Goal: Find specific page/section: Find specific page/section

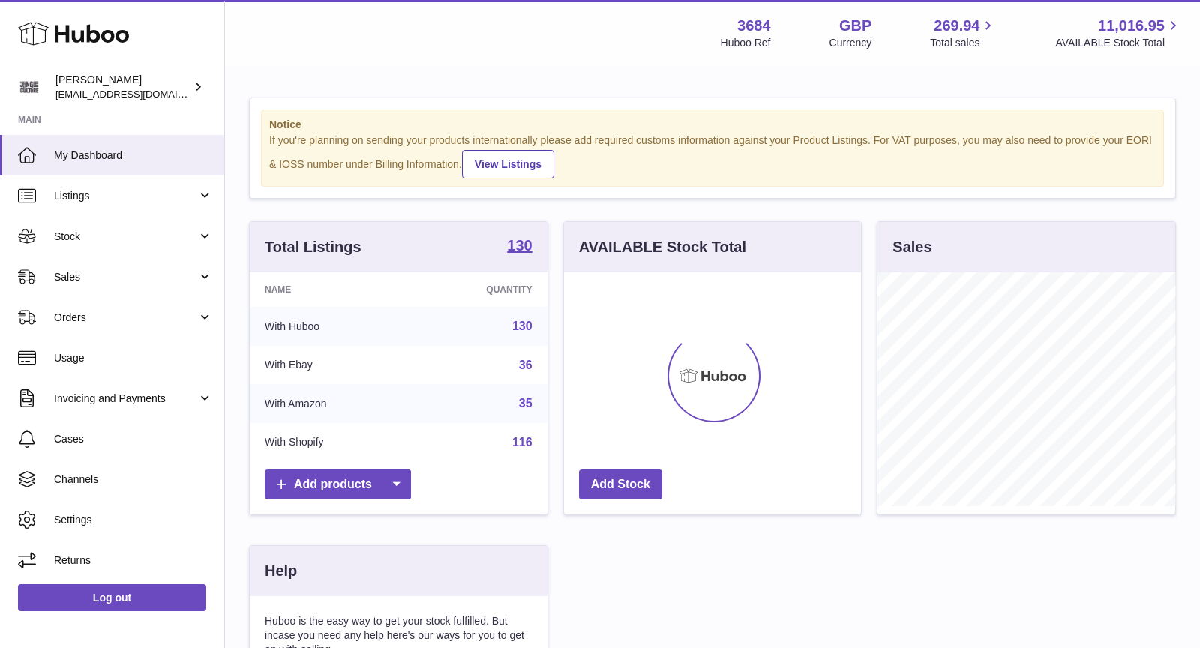
scroll to position [233, 298]
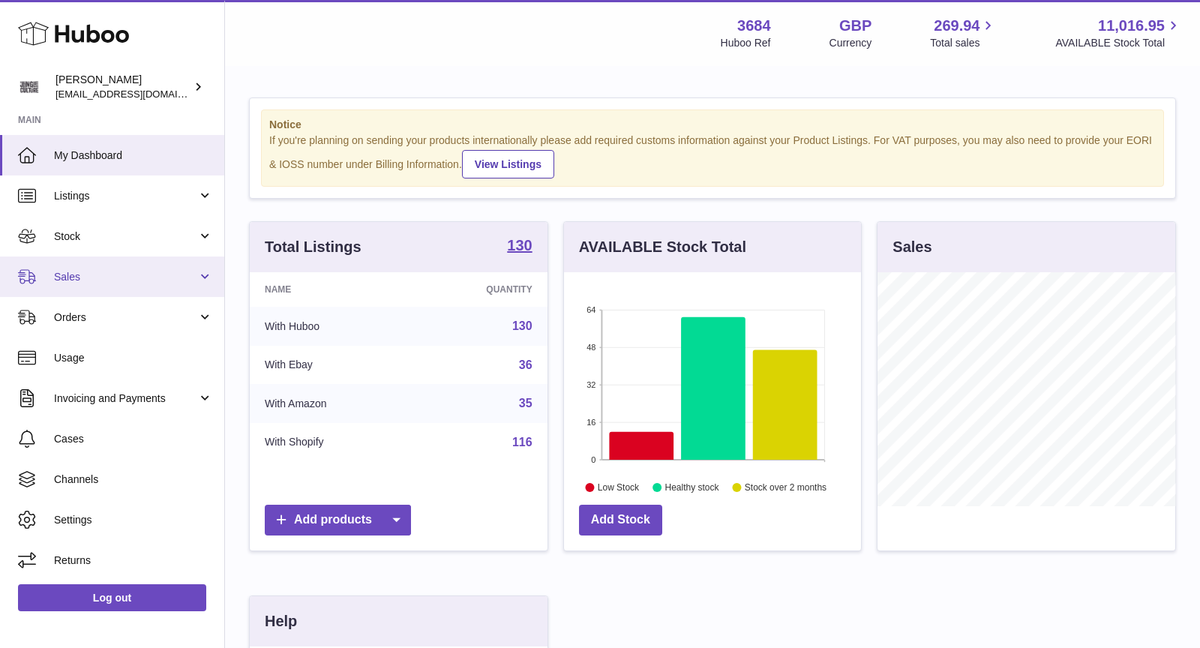
click at [74, 287] on link "Sales" at bounding box center [112, 276] width 224 height 40
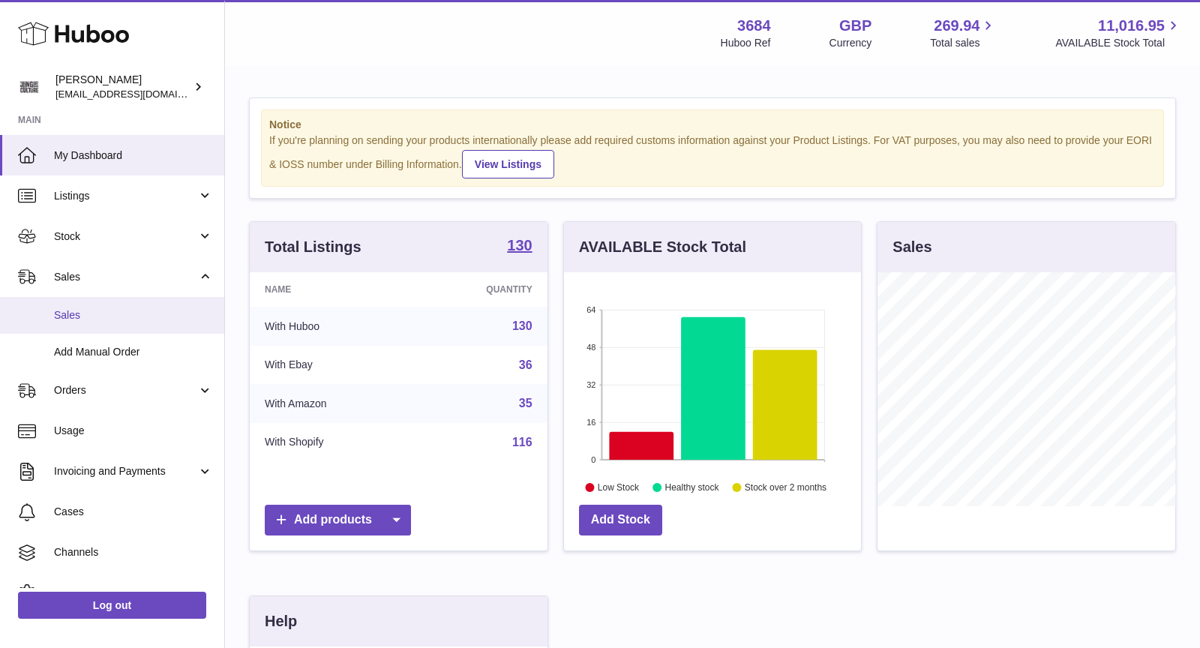
click at [97, 325] on link "Sales" at bounding box center [112, 315] width 224 height 37
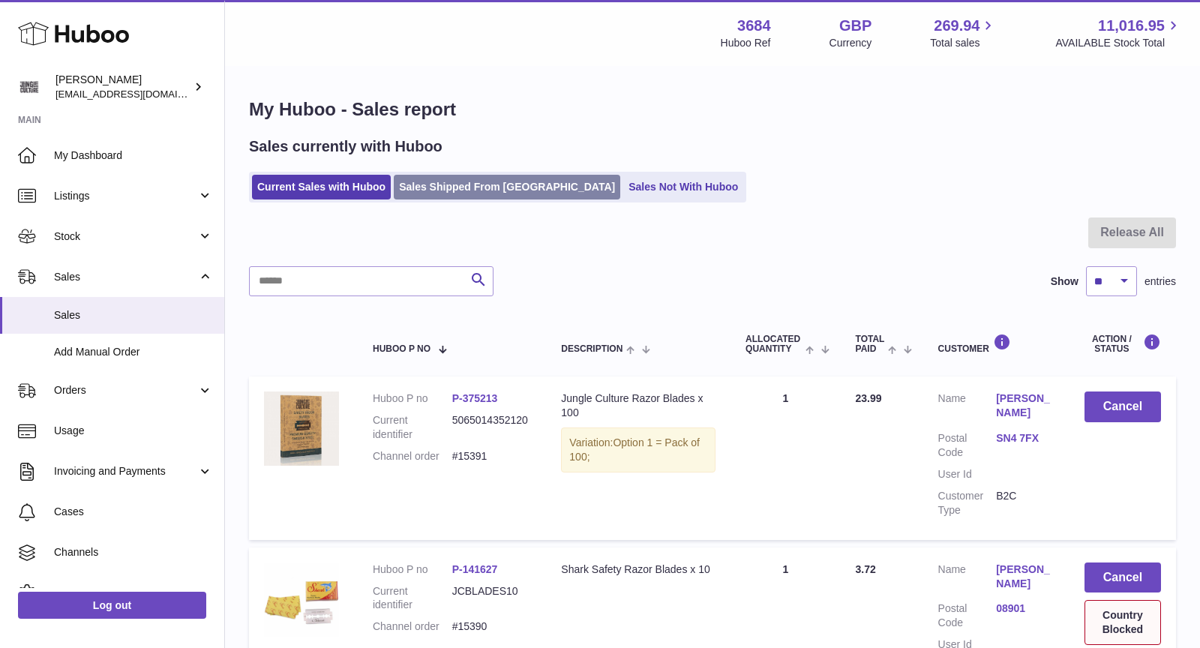
click at [506, 189] on link "Sales Shipped From [GEOGRAPHIC_DATA]" at bounding box center [507, 187] width 226 height 25
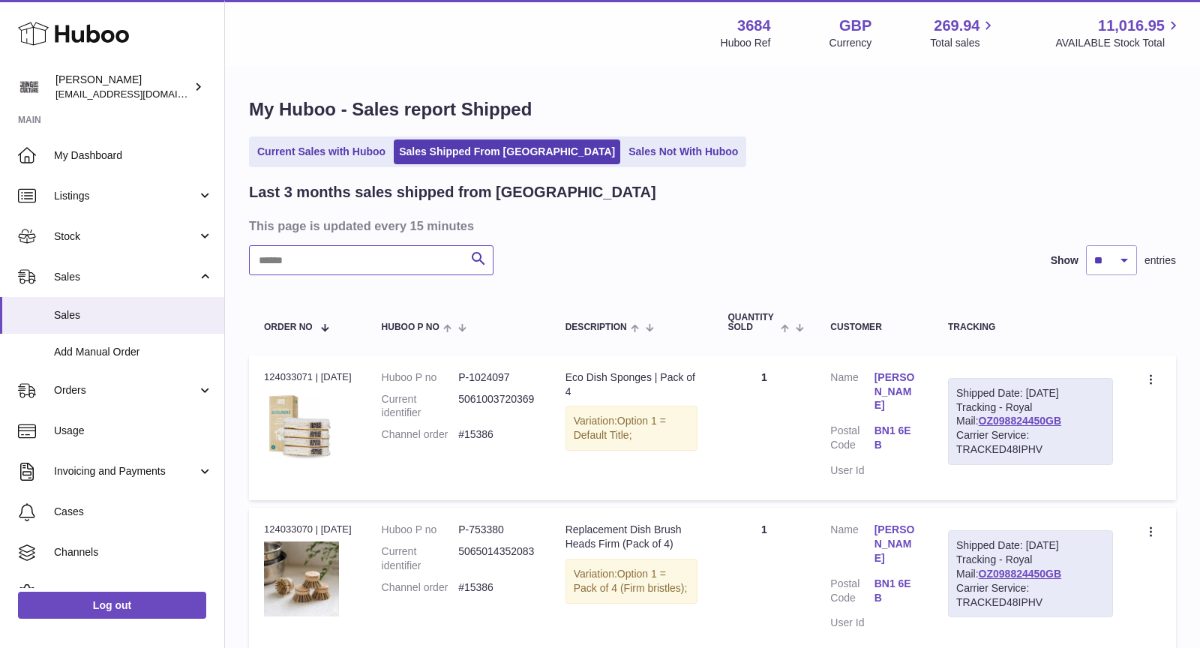
click at [381, 262] on input "text" at bounding box center [371, 260] width 244 height 30
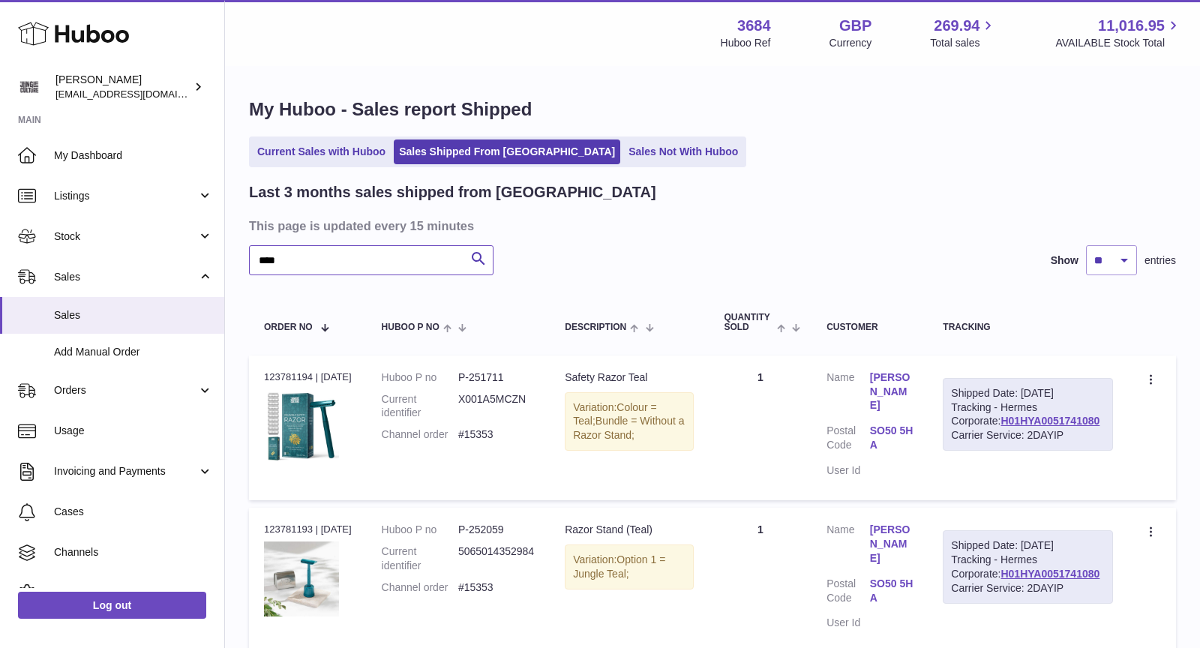
drag, startPoint x: 406, startPoint y: 256, endPoint x: 268, endPoint y: 256, distance: 138.0
click at [268, 256] on input "****" at bounding box center [371, 260] width 244 height 30
type input "*"
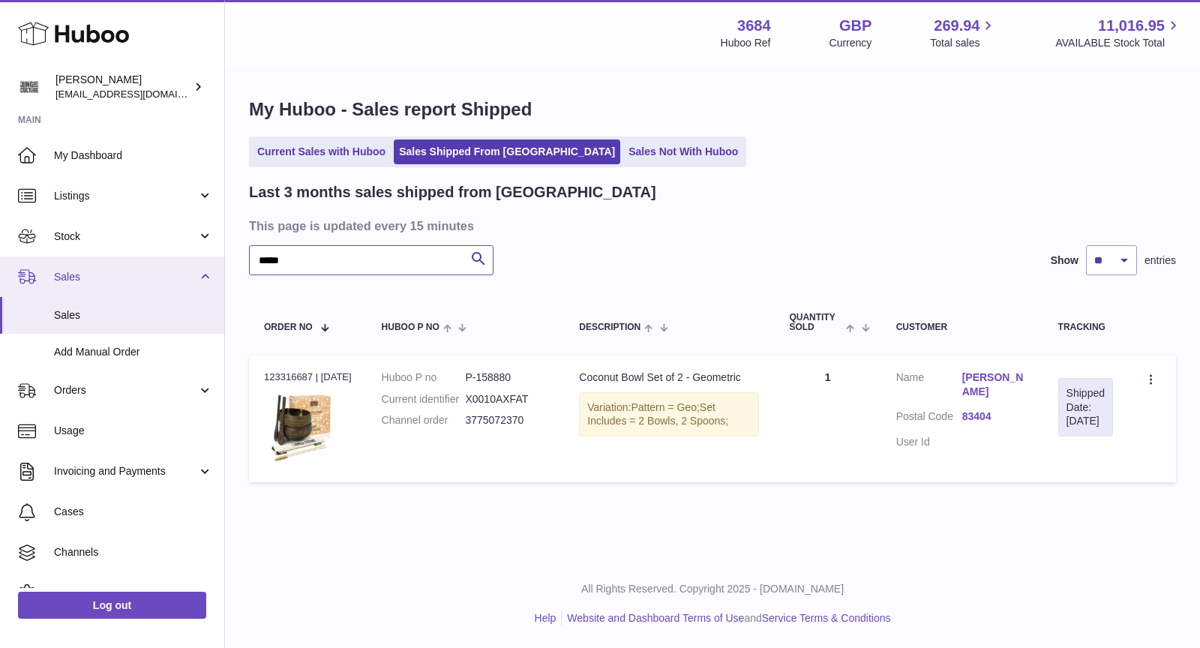
drag, startPoint x: 340, startPoint y: 262, endPoint x: 200, endPoint y: 262, distance: 139.5
click at [200, 262] on div "Huboo Christopher Chalk theinternationalventure@gmail.com Main My Dashboard Lis…" at bounding box center [600, 324] width 1200 height 648
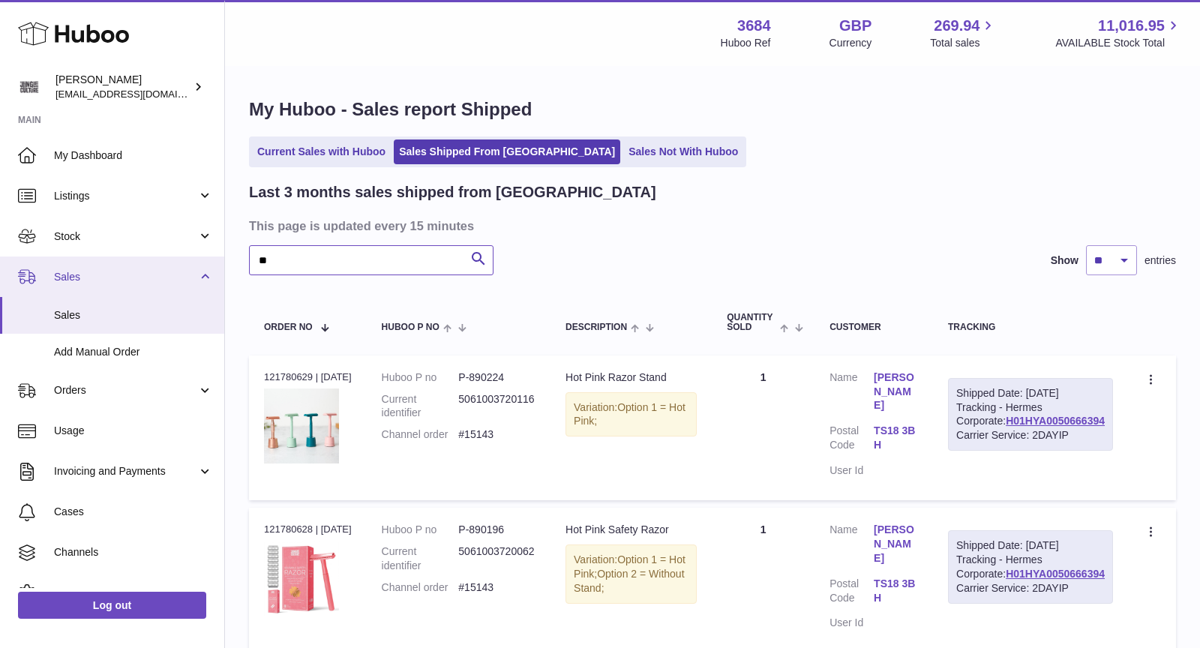
type input "*"
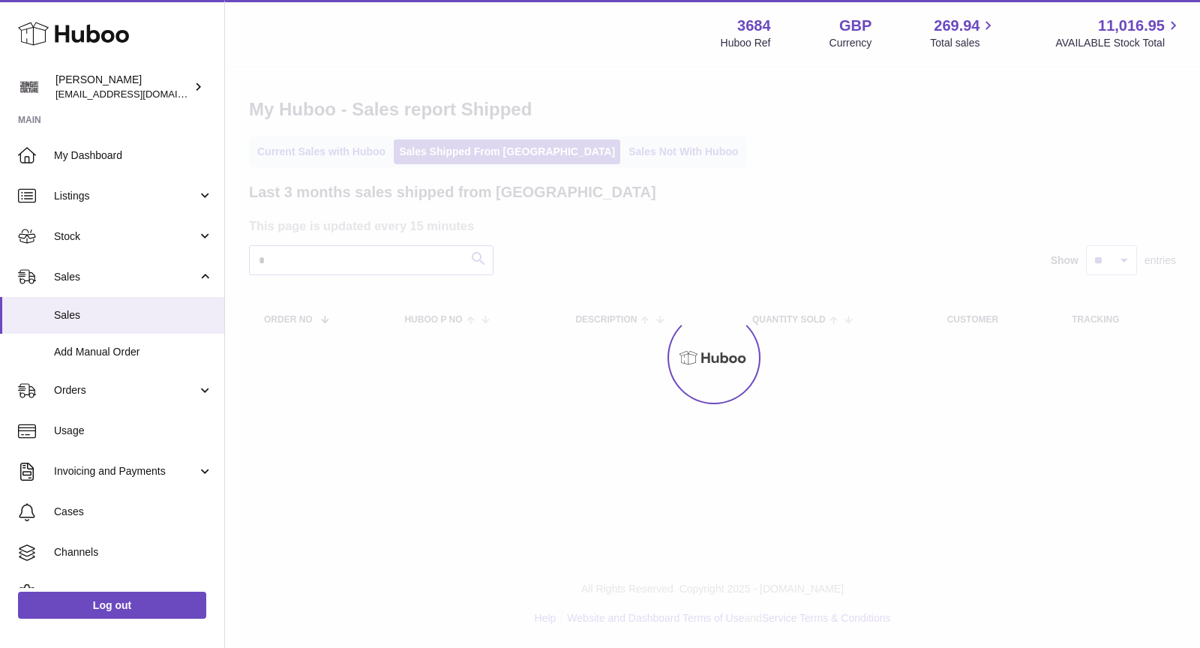
type input "*"
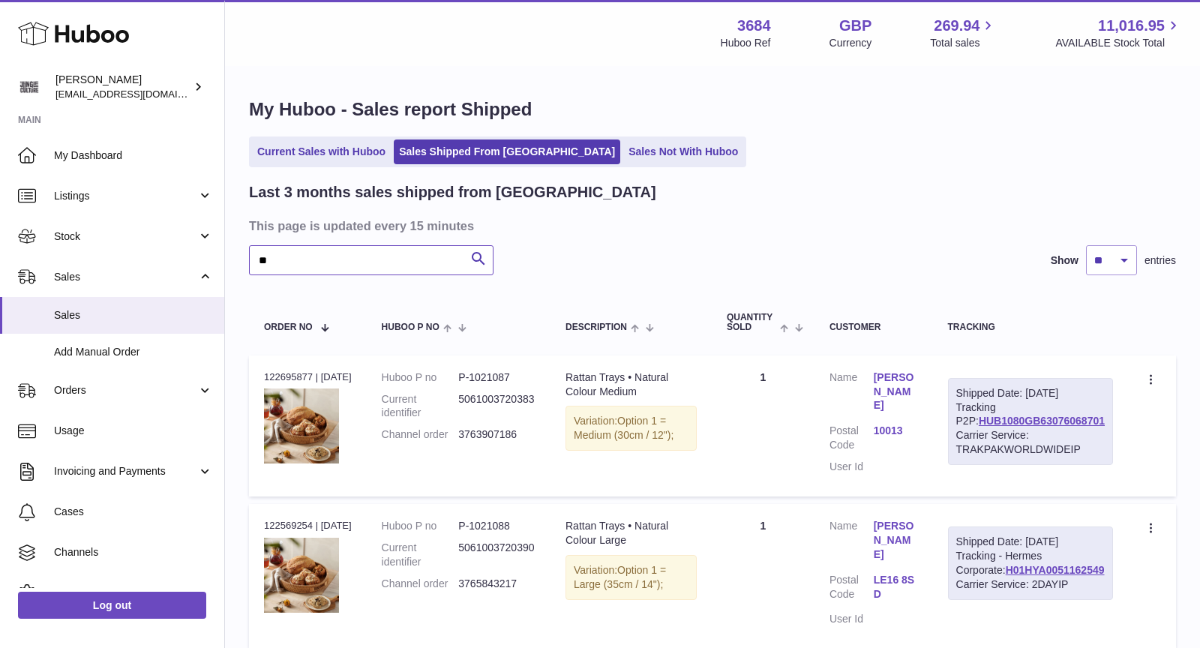
type input "*"
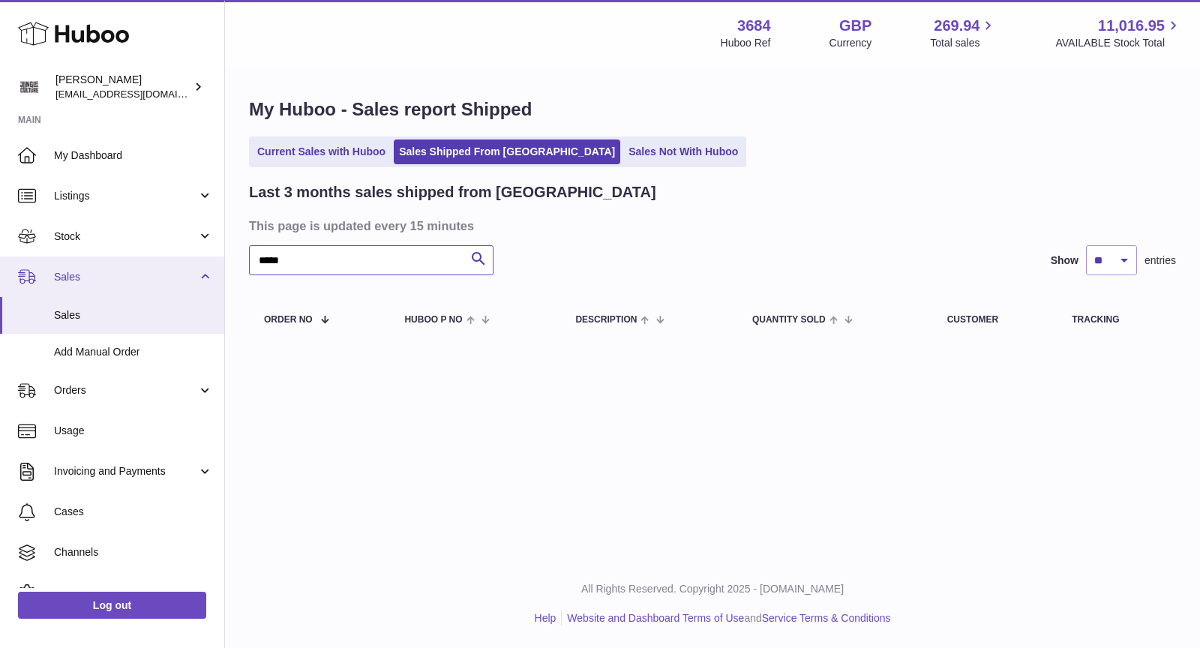
drag, startPoint x: 352, startPoint y: 258, endPoint x: 155, endPoint y: 258, distance: 197.2
click at [155, 258] on div "Huboo Christopher Chalk theinternationalventure@gmail.com Main My Dashboard Lis…" at bounding box center [600, 324] width 1200 height 648
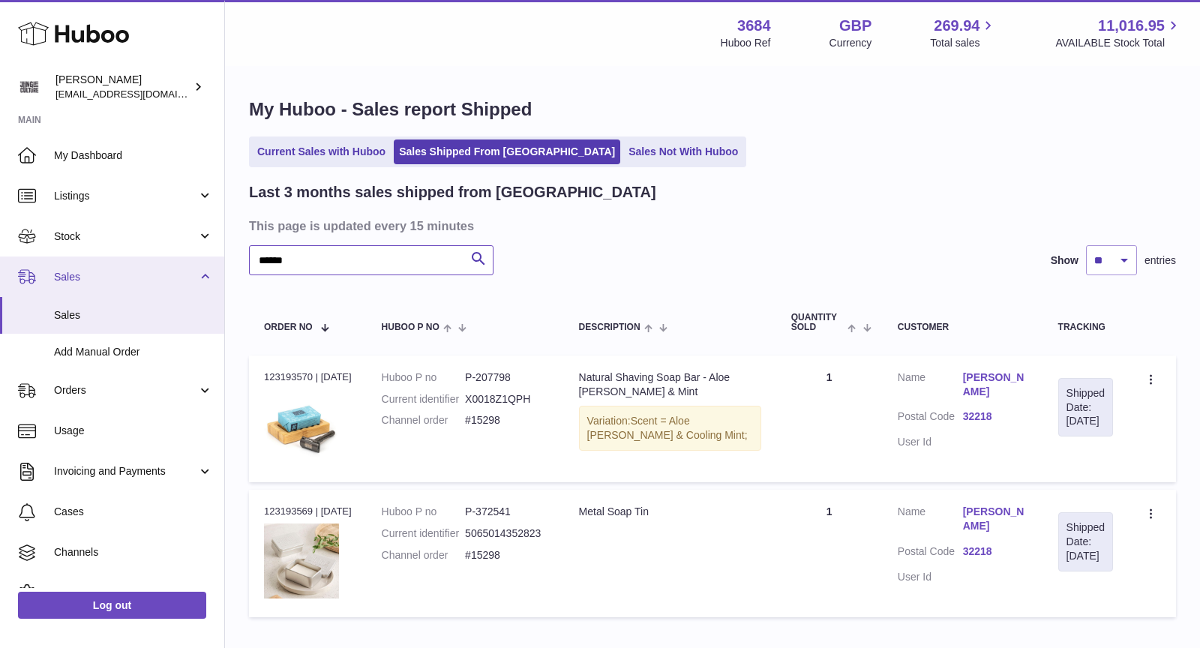
drag, startPoint x: 337, startPoint y: 259, endPoint x: 157, endPoint y: 259, distance: 179.9
click at [157, 259] on div "Huboo Christopher Chalk theinternationalventure@gmail.com Main My Dashboard Lis…" at bounding box center [600, 371] width 1200 height 742
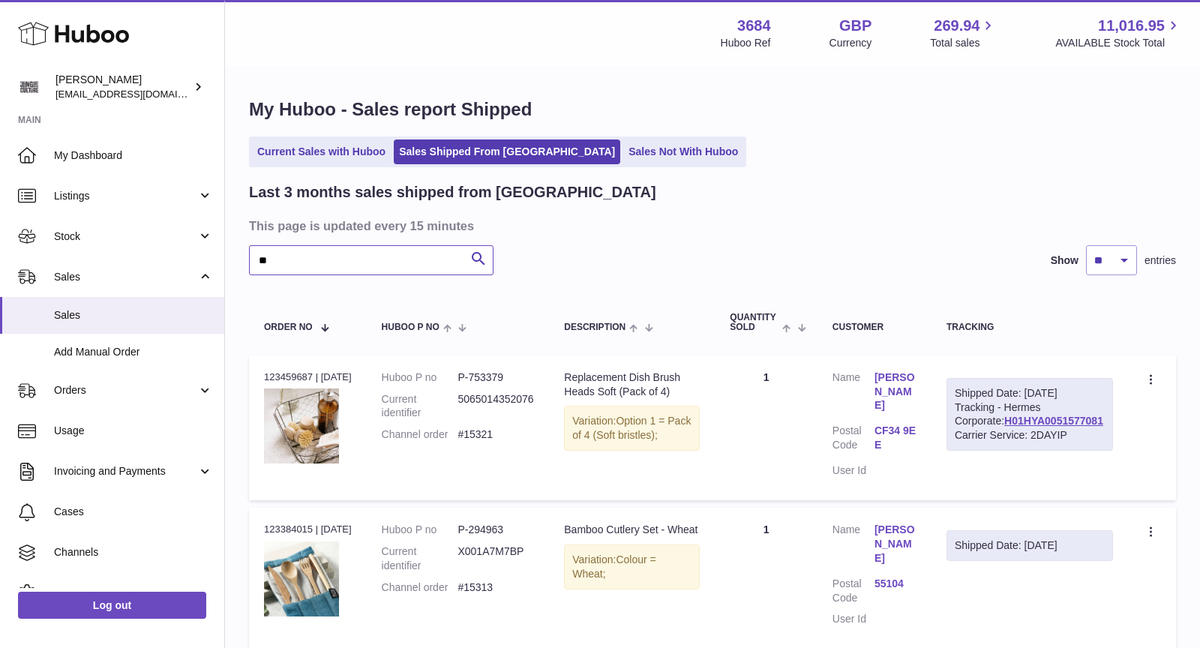
type input "*"
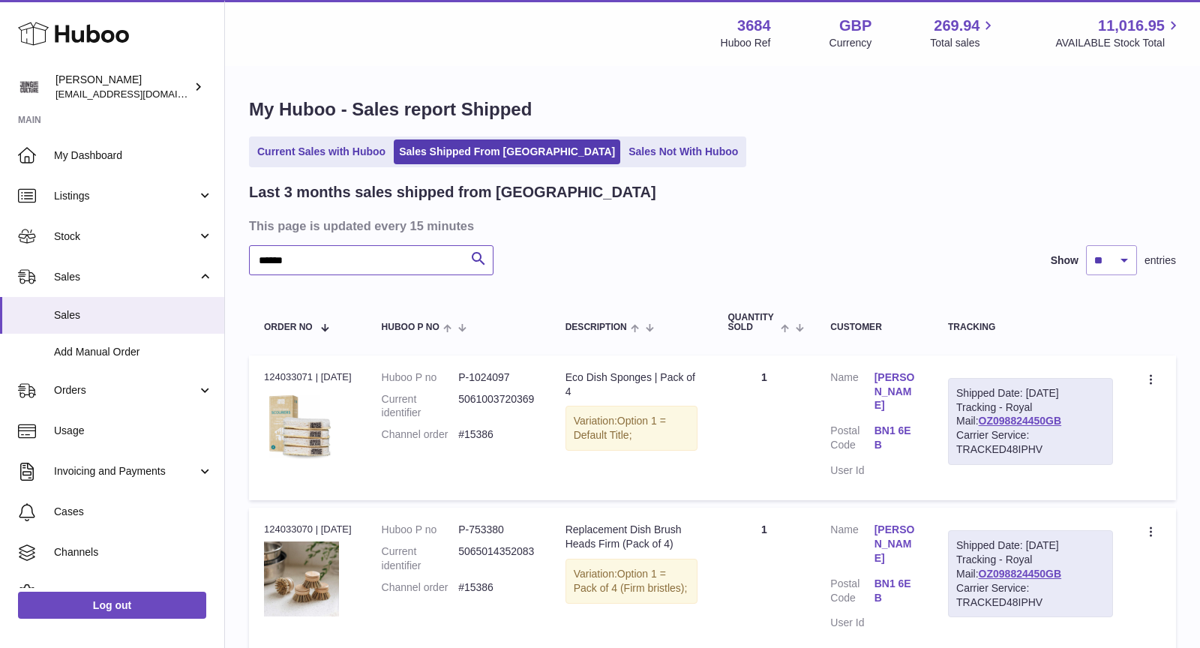
type input "*******"
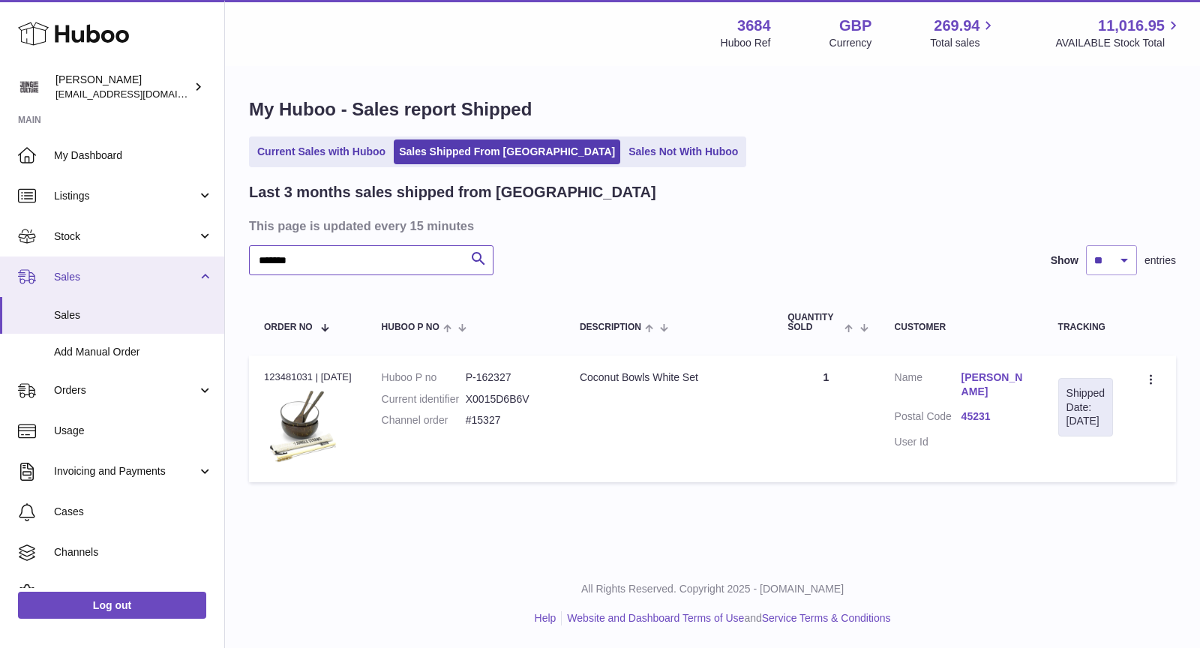
drag, startPoint x: 385, startPoint y: 265, endPoint x: 103, endPoint y: 265, distance: 281.2
click at [103, 265] on div "Huboo Christopher Chalk theinternationalventure@gmail.com Main My Dashboard Lis…" at bounding box center [600, 324] width 1200 height 648
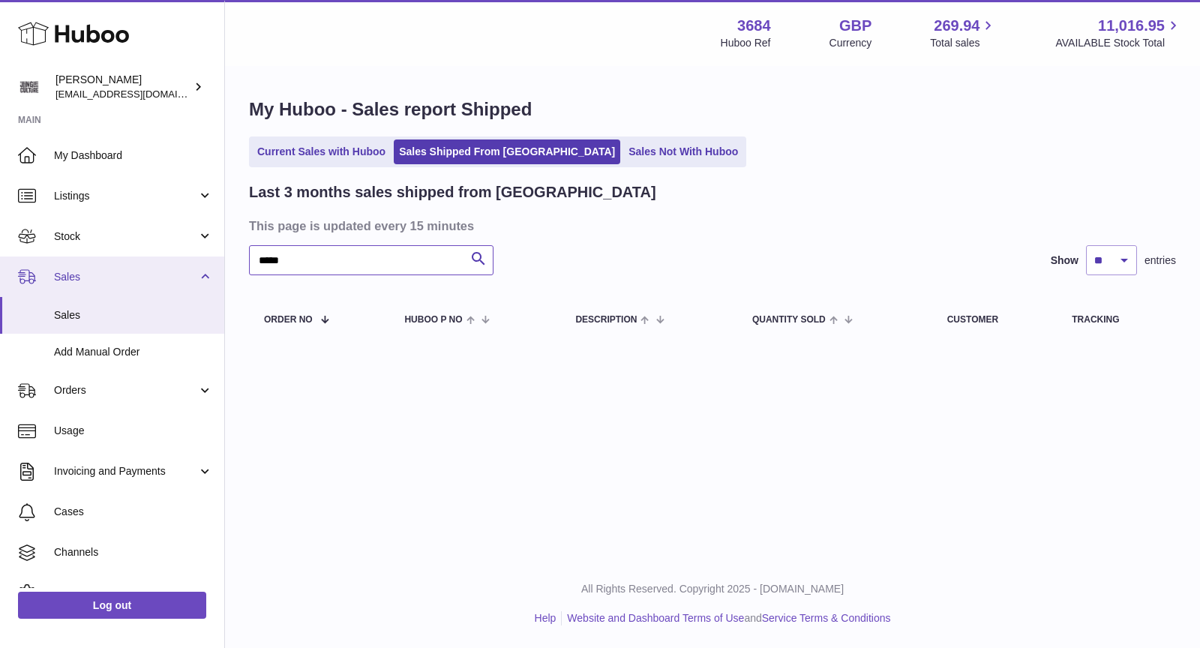
drag, startPoint x: 330, startPoint y: 265, endPoint x: 175, endPoint y: 265, distance: 154.5
click at [175, 265] on div "Huboo Christopher Chalk theinternationalventure@gmail.com Main My Dashboard Lis…" at bounding box center [600, 324] width 1200 height 648
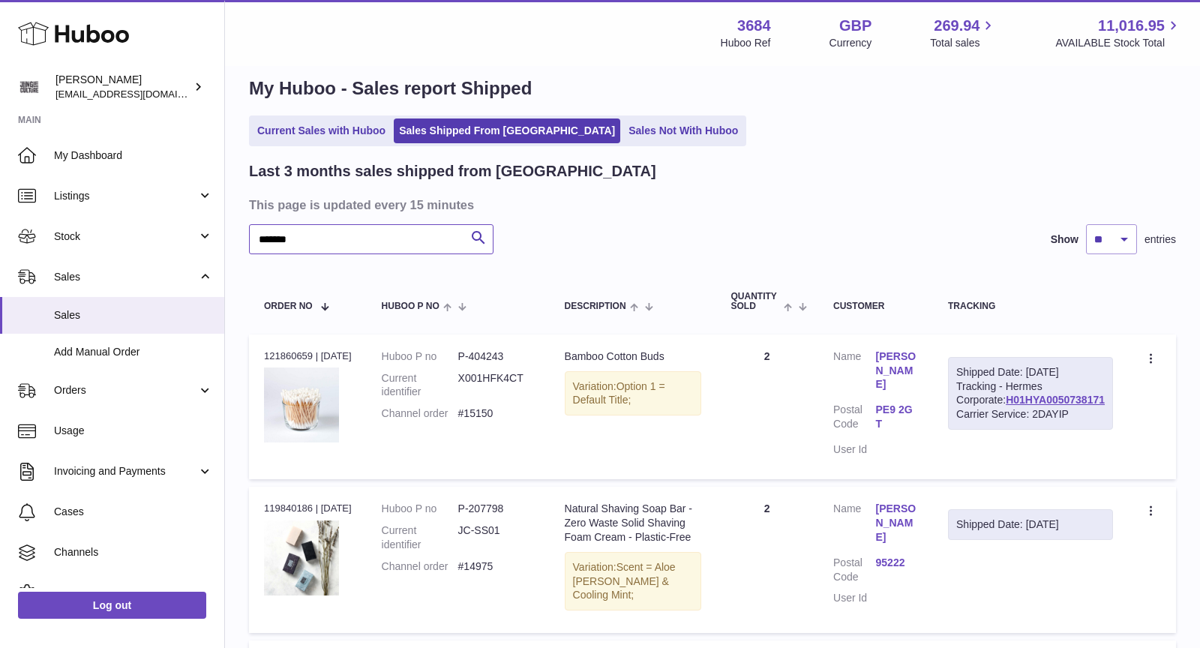
scroll to position [23, 0]
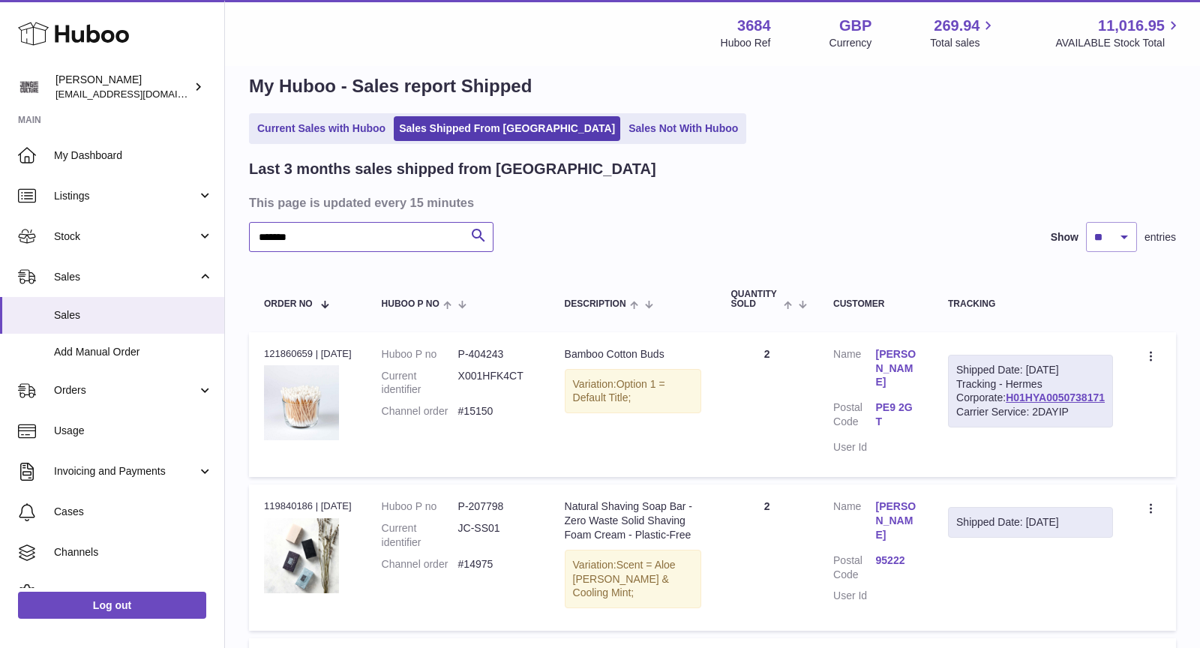
type input "*******"
click at [623, 133] on link "Sales Not With Huboo" at bounding box center [683, 128] width 120 height 25
